Goal: Transaction & Acquisition: Obtain resource

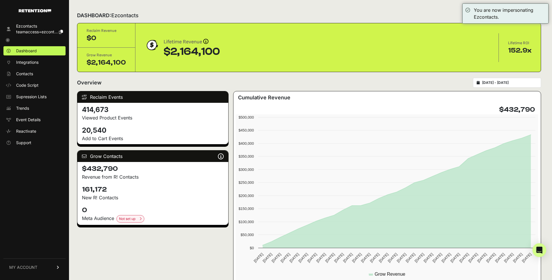
click at [25, 269] on span "MY ACCOUNT" at bounding box center [23, 268] width 28 height 6
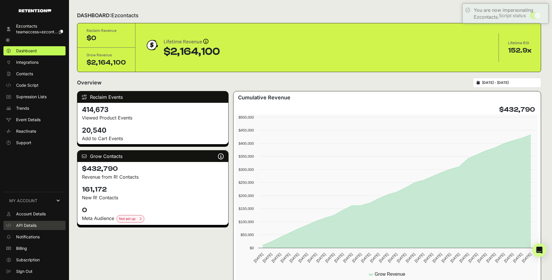
click at [28, 224] on span "API Details" at bounding box center [26, 226] width 20 height 6
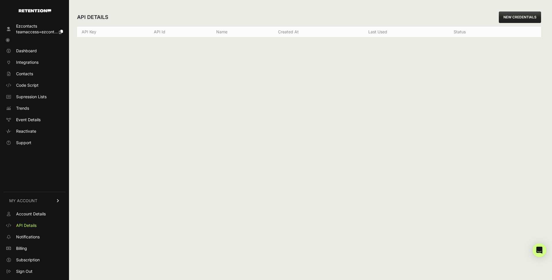
click at [521, 15] on link "NEW CREDENTIALS" at bounding box center [519, 16] width 42 height 11
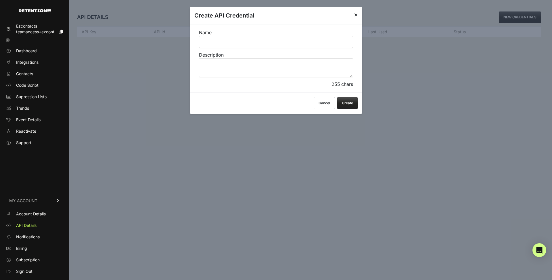
click at [322, 104] on button "Cancel" at bounding box center [323, 103] width 21 height 12
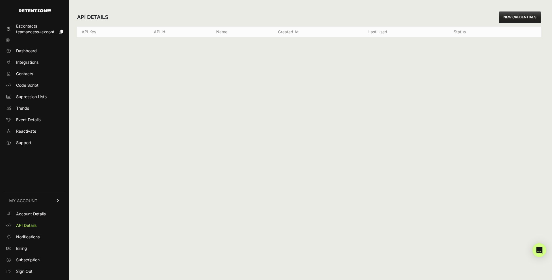
click at [278, 119] on div "API DETAILS NEW CREDENTIALS API Key API Id Name Created at Last used Status Cre…" at bounding box center [309, 140] width 480 height 280
click at [293, 166] on div "API DETAILS NEW CREDENTIALS API Key API Id Name Created at Last used Status Cre…" at bounding box center [309, 140] width 480 height 280
click at [27, 75] on span "Contacts" at bounding box center [24, 74] width 17 height 6
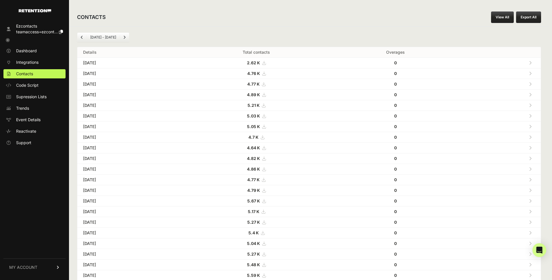
click at [246, 16] on div "CONTACTS View All Export All" at bounding box center [309, 17] width 480 height 18
click at [400, 26] on div "CONTACTS View All Export All" at bounding box center [309, 17] width 480 height 18
click at [528, 15] on button "Export All" at bounding box center [528, 16] width 25 height 11
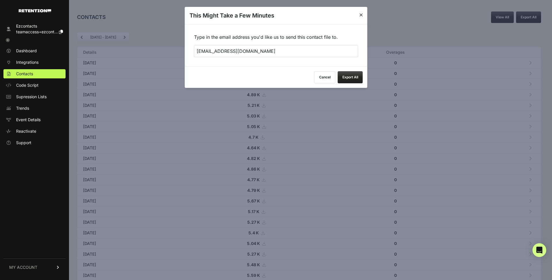
click at [238, 52] on input "teamaccess+retention@alchemyworx.com" at bounding box center [276, 51] width 164 height 12
type input "jlevy@alchemyworx.com"
click at [347, 77] on button "Export All" at bounding box center [350, 77] width 25 height 12
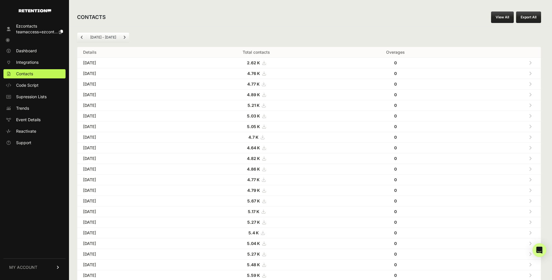
click at [198, 23] on div "CONTACTS View All Export All" at bounding box center [309, 17] width 480 height 18
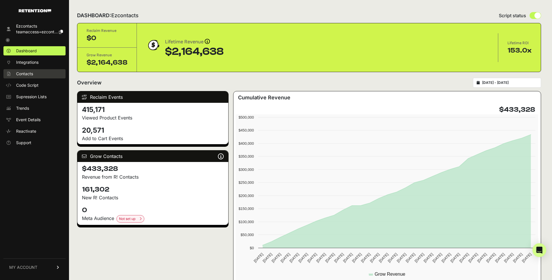
click at [29, 75] on span "Contacts" at bounding box center [24, 74] width 17 height 6
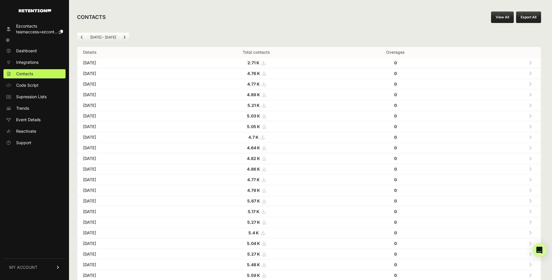
click at [502, 15] on link "View All" at bounding box center [502, 16] width 23 height 11
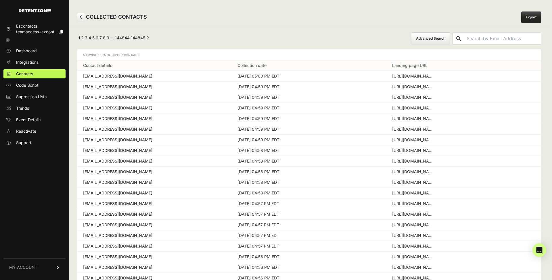
click at [531, 12] on link "Export" at bounding box center [531, 16] width 20 height 11
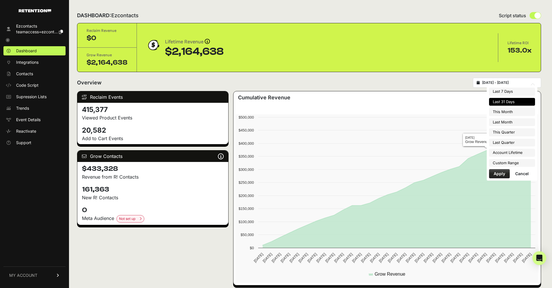
click at [507, 82] on input "2025-08-09 - 2025-09-08" at bounding box center [509, 82] width 55 height 5
click at [503, 151] on li "Account Lifetime" at bounding box center [512, 153] width 46 height 8
type input "[DATE] - [DATE]"
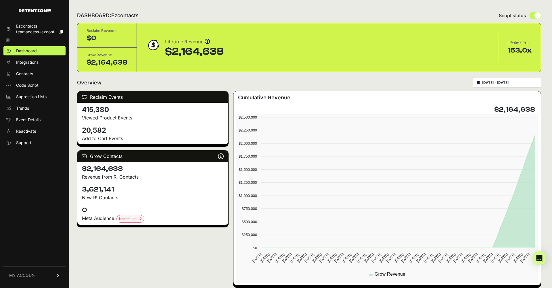
click at [217, 26] on div "Reclaim Revenue $0 Grow Revenue $2,164,638 Lifetime Revenue Revenue attribution…" at bounding box center [308, 47] width 463 height 49
